Goal: Ask a question

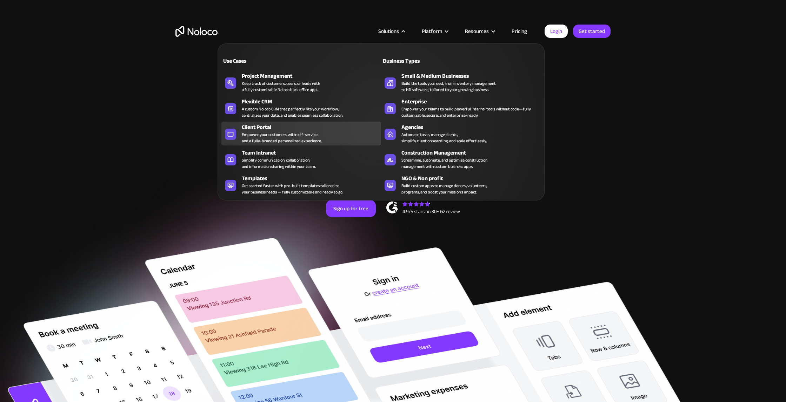
click at [274, 132] on div "Empower your customers with self-service and a fully-branded personalized exper…" at bounding box center [282, 138] width 80 height 13
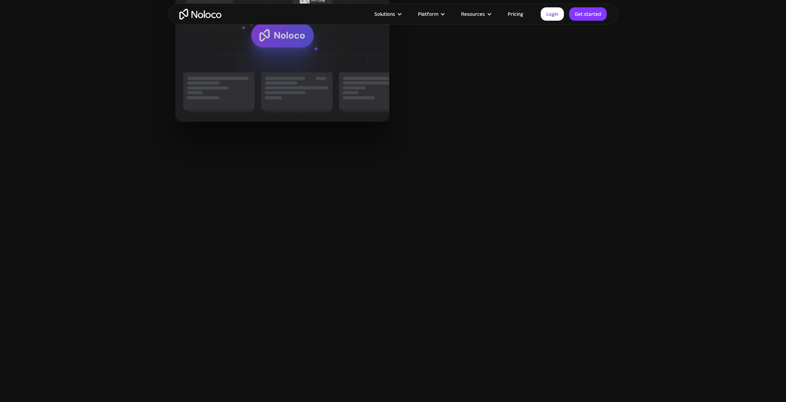
scroll to position [948, 0]
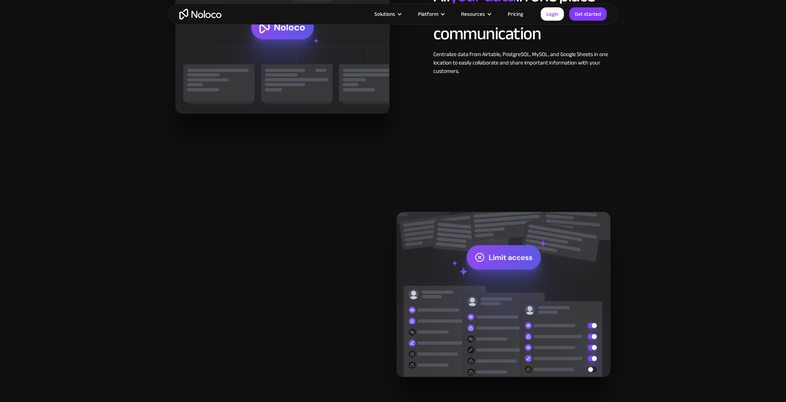
click at [519, 12] on link "Pricing" at bounding box center [515, 13] width 33 height 9
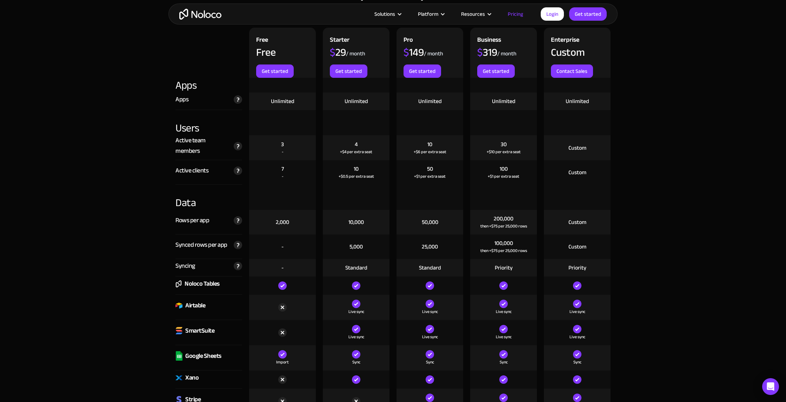
scroll to position [773, 0]
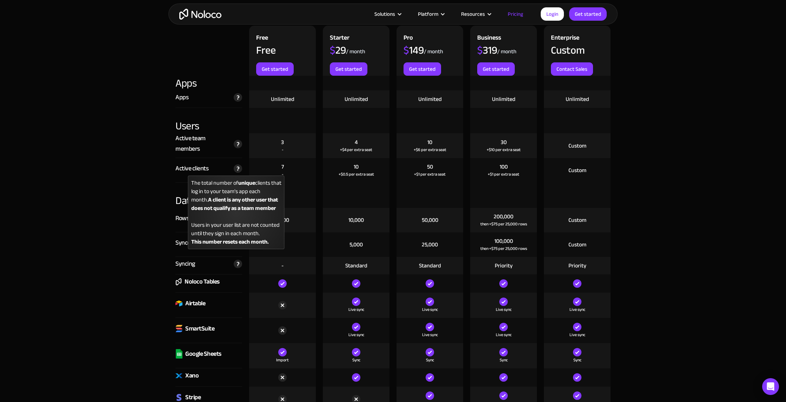
click at [238, 172] on img at bounding box center [238, 168] width 8 height 8
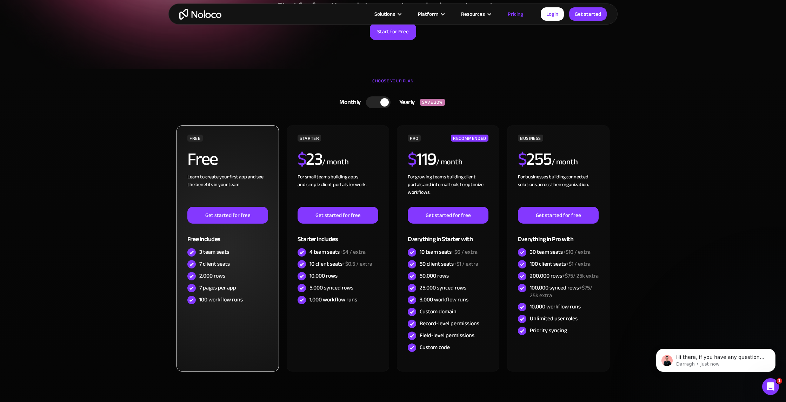
scroll to position [0, 0]
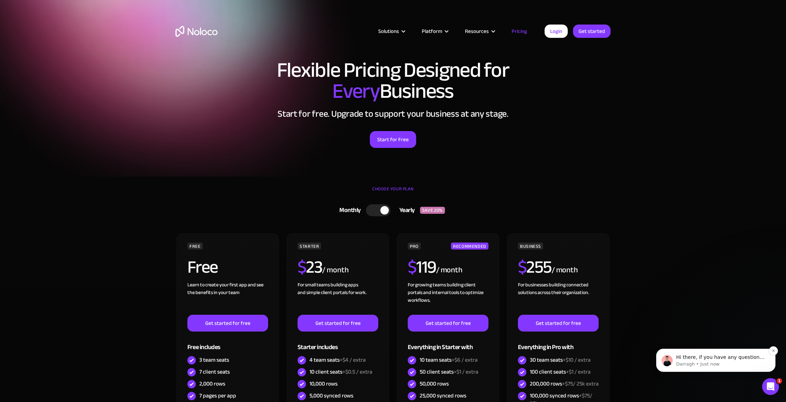
click at [748, 364] on p "Darragh • Just now" at bounding box center [721, 364] width 90 height 6
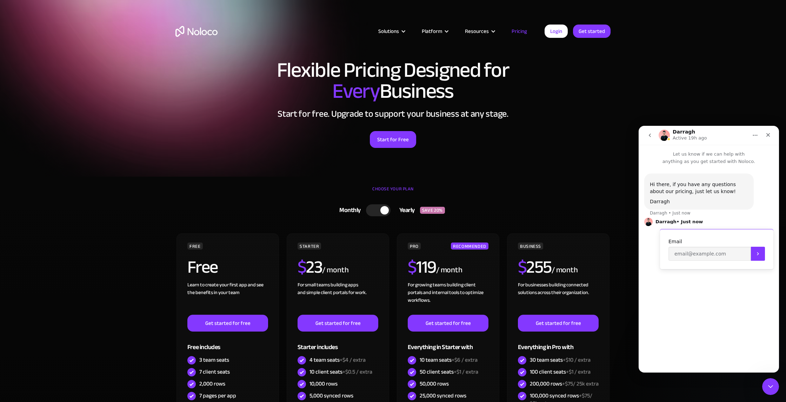
click at [698, 292] on div "Hi there, if you have any questions about our pricing, just let us know! Darrag…" at bounding box center [708, 266] width 140 height 202
click at [694, 255] on input "Enter your email" at bounding box center [709, 254] width 82 height 14
type input "tommi@queenstation.fi"
type textarea "I'm interested in building a client ticket system with Noloco, but I see the ex…"
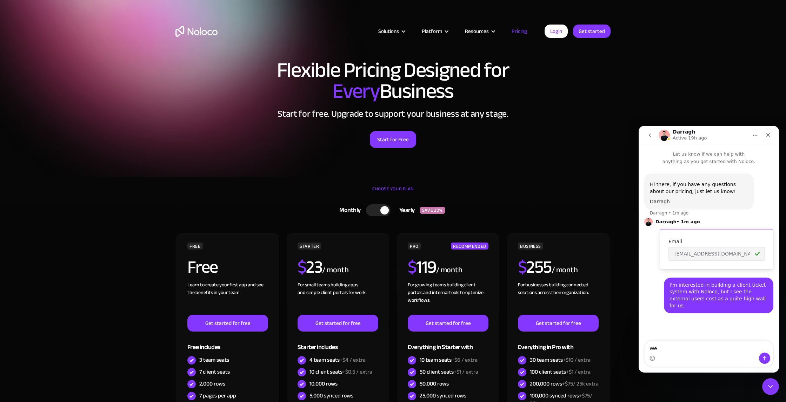
type textarea "W"
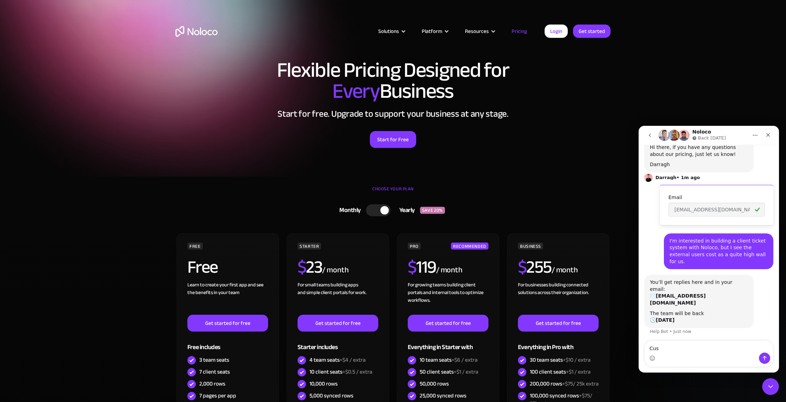
scroll to position [38, 0]
type textarea "C"
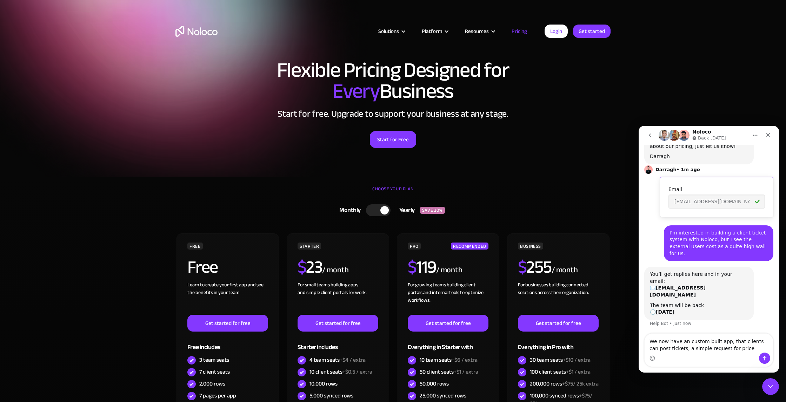
type textarea "We now have an custom built app, that clients can post tickets, a simple reques…"
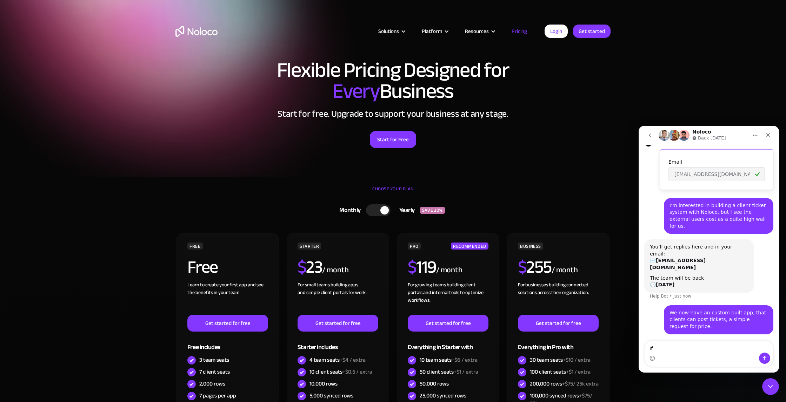
type textarea "I"
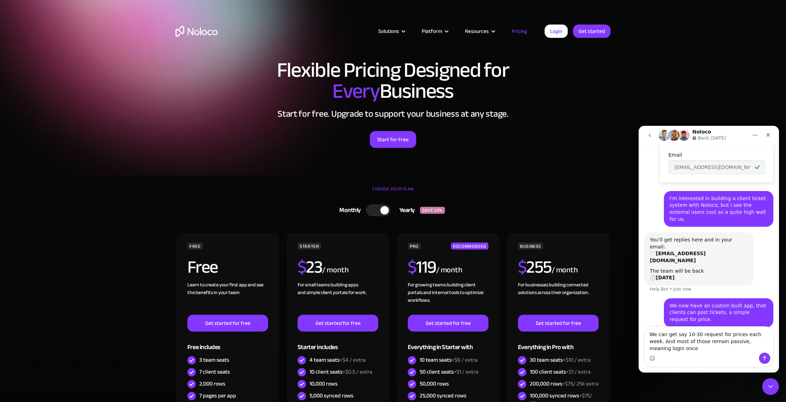
scroll to position [87, 0]
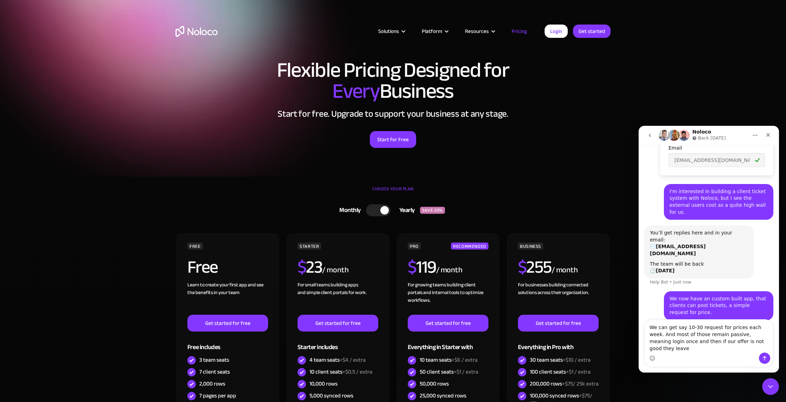
type textarea "We can get say 10-30 request for prices each week. And most of those remain pas…"
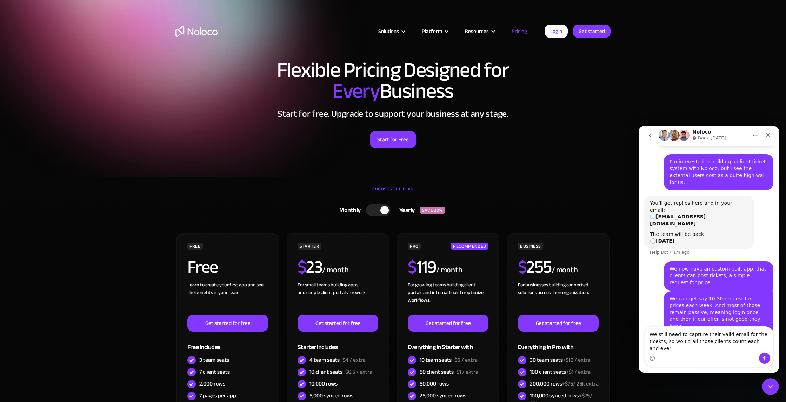
scroll to position [123, 0]
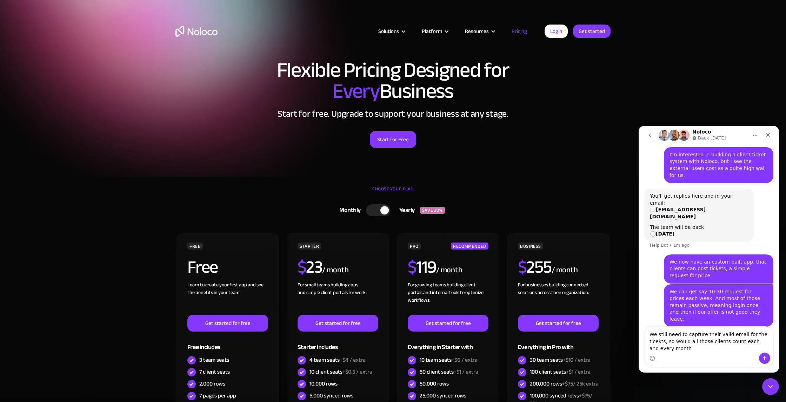
type textarea "We still need to capture their valid email for the ticekts, so would all those …"
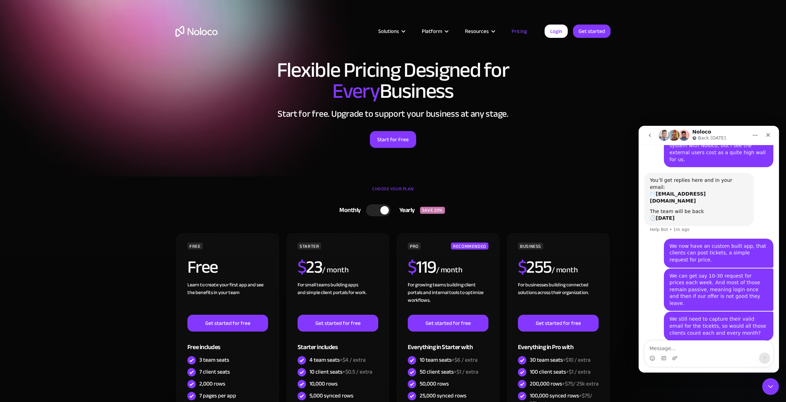
click at [548, 72] on h1 "Flexible Pricing Designed for Every Business" at bounding box center [392, 81] width 435 height 42
